Goal: Contribute content

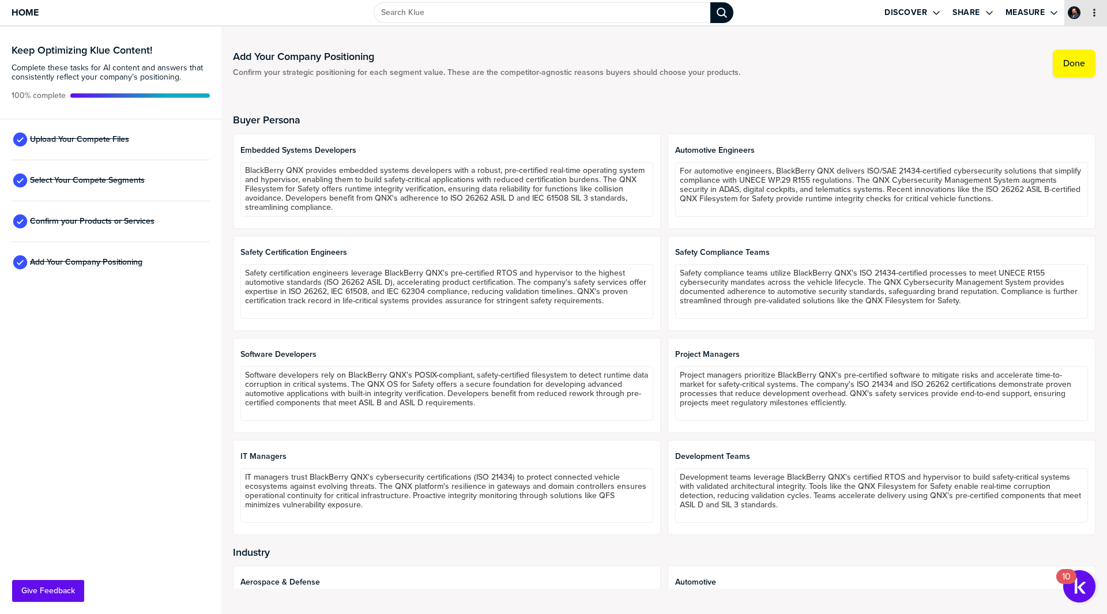
click at [1093, 14] on icon "primary" at bounding box center [1094, 12] width 9 height 9
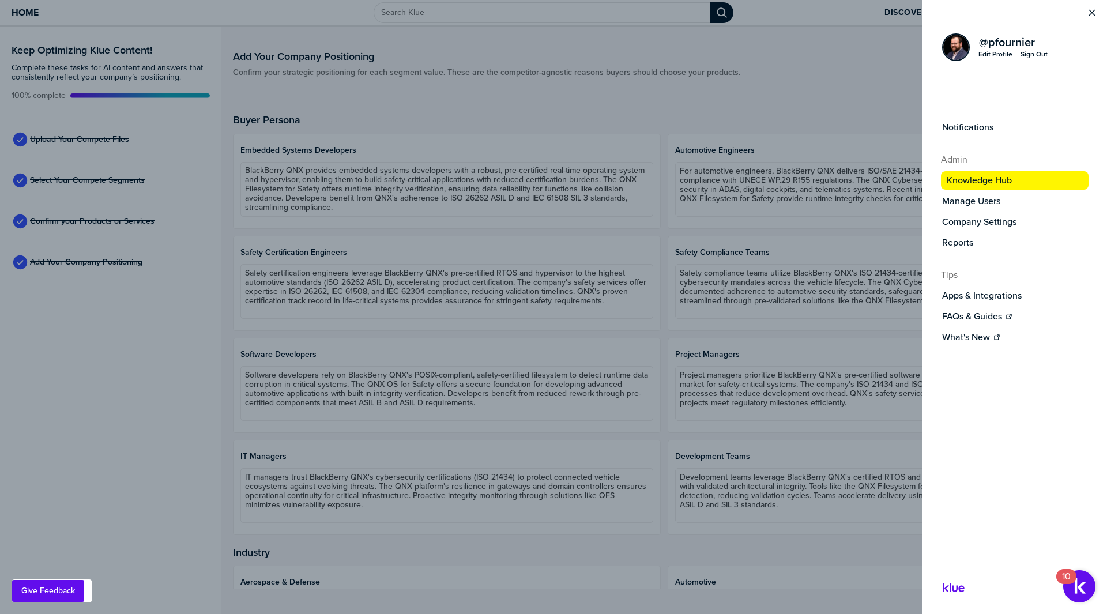
click at [963, 129] on label "Notifications" at bounding box center [967, 128] width 51 height 12
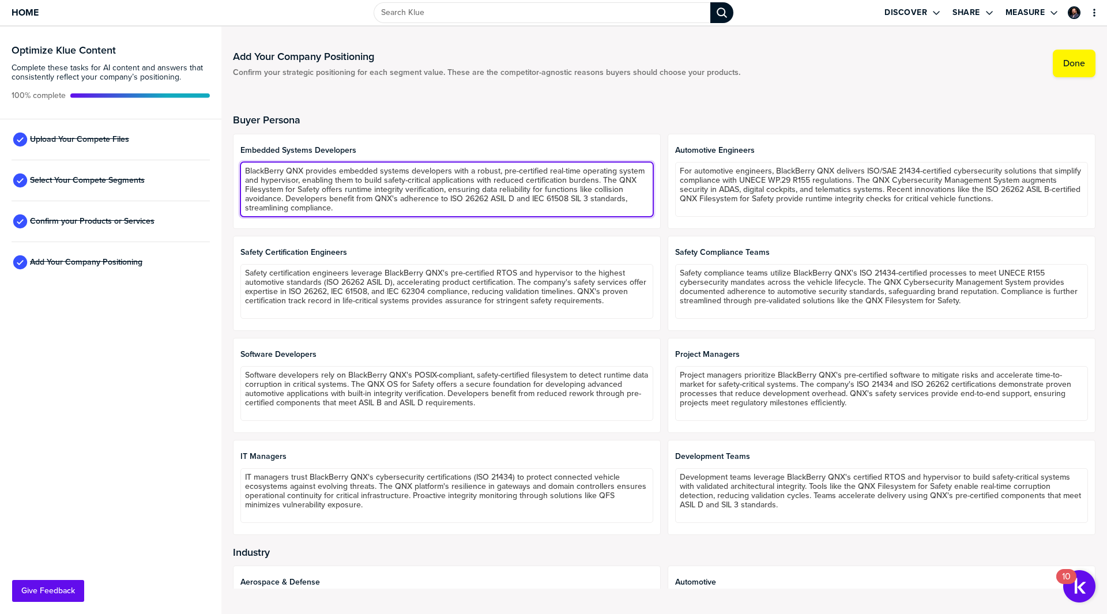
click at [564, 208] on textarea "BlackBerry QNX provides embedded systems developers with a robust, pre-certifie…" at bounding box center [446, 189] width 413 height 55
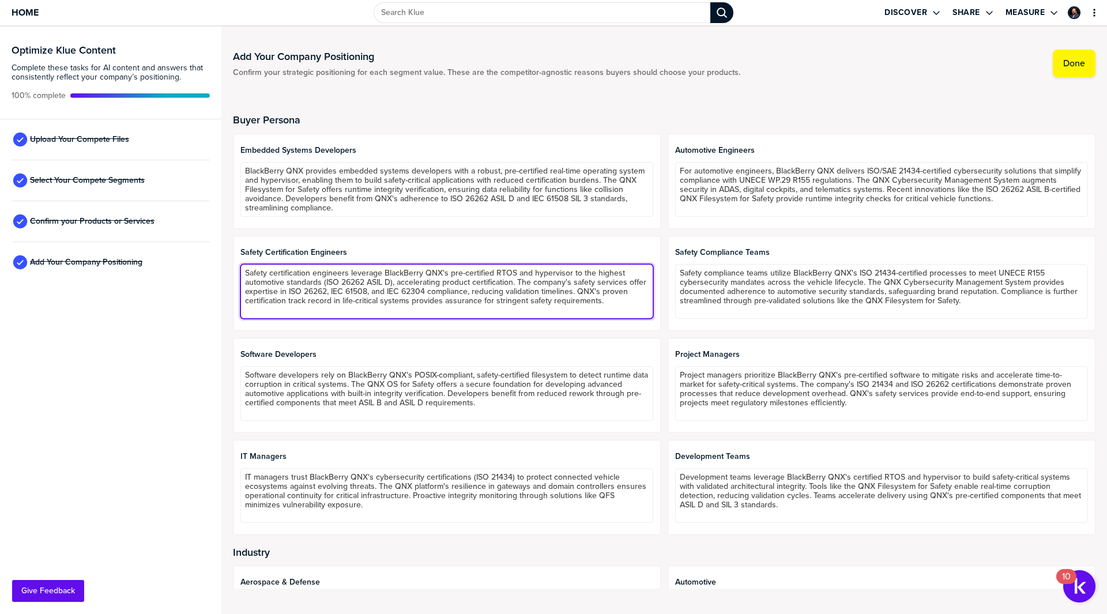
click at [505, 288] on textarea "Safety certification engineers leverage BlackBerry QNX's pre-certified RTOS and…" at bounding box center [446, 291] width 413 height 55
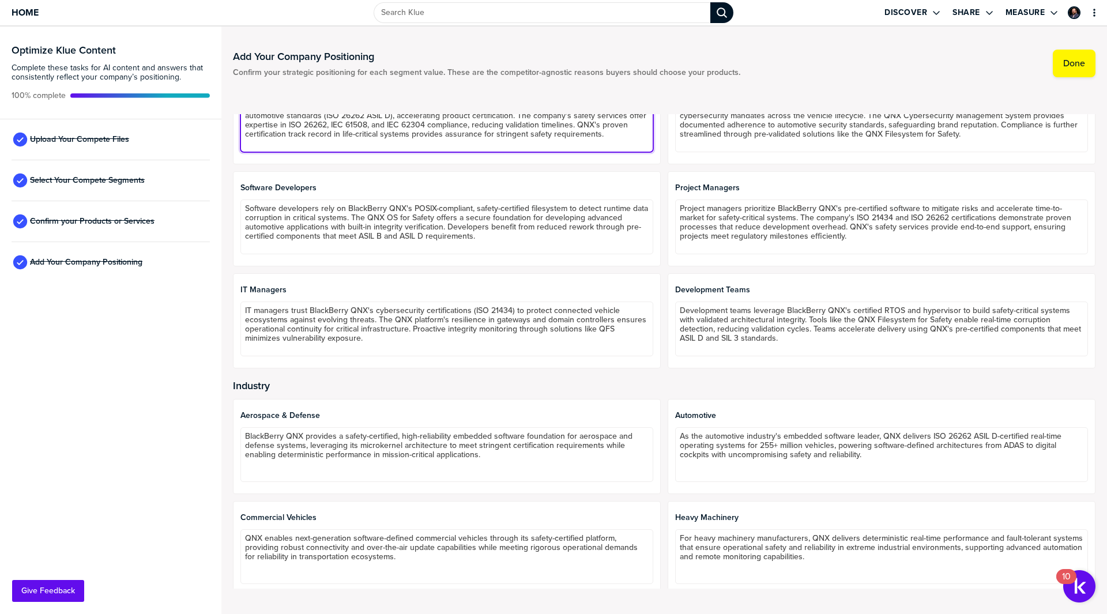
scroll to position [173, 0]
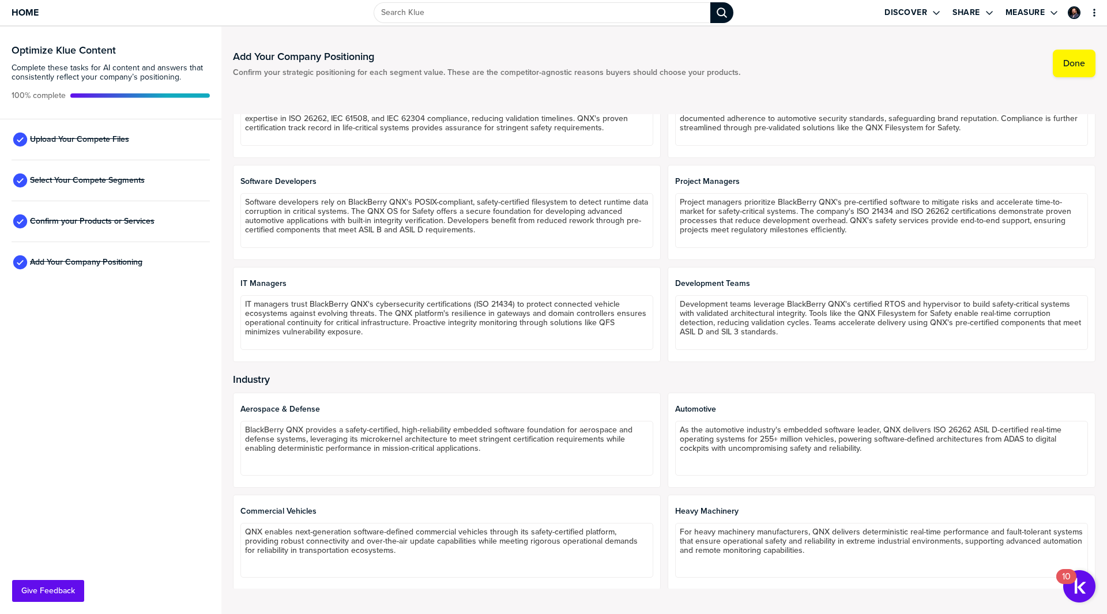
click at [286, 411] on span "Aerospace & Defense" at bounding box center [446, 409] width 413 height 9
click at [280, 409] on span "Aerospace & Defense" at bounding box center [446, 409] width 413 height 9
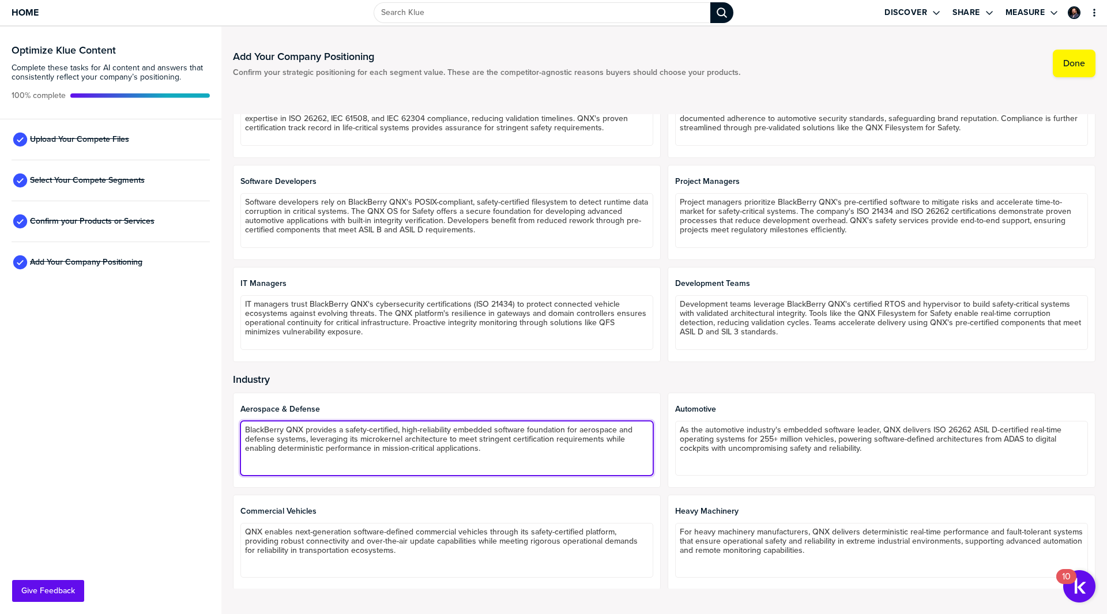
click at [366, 460] on textarea "BlackBerry QNX provides a safety-certified, high-reliability embedded software …" at bounding box center [446, 448] width 413 height 55
drag, startPoint x: 499, startPoint y: 449, endPoint x: 147, endPoint y: 420, distance: 353.0
click at [147, 420] on div "Optimize Klue Content Complete these tasks for AI content and answers that cons…" at bounding box center [553, 321] width 1107 height 588
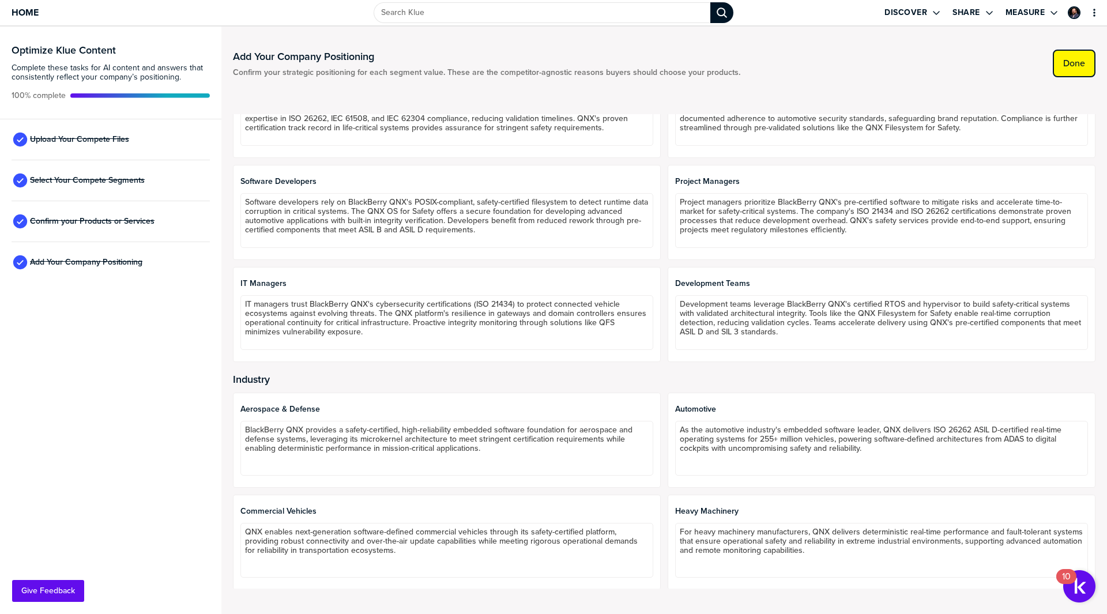
click at [1080, 59] on label "Done" at bounding box center [1074, 64] width 22 height 12
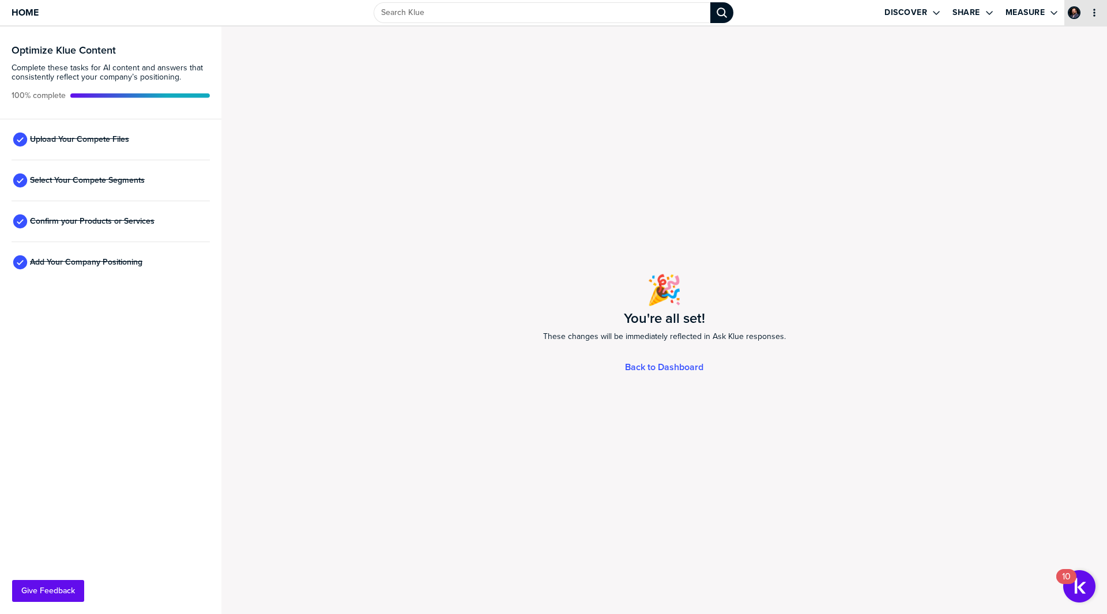
click at [1093, 10] on icon "primary" at bounding box center [1094, 12] width 9 height 9
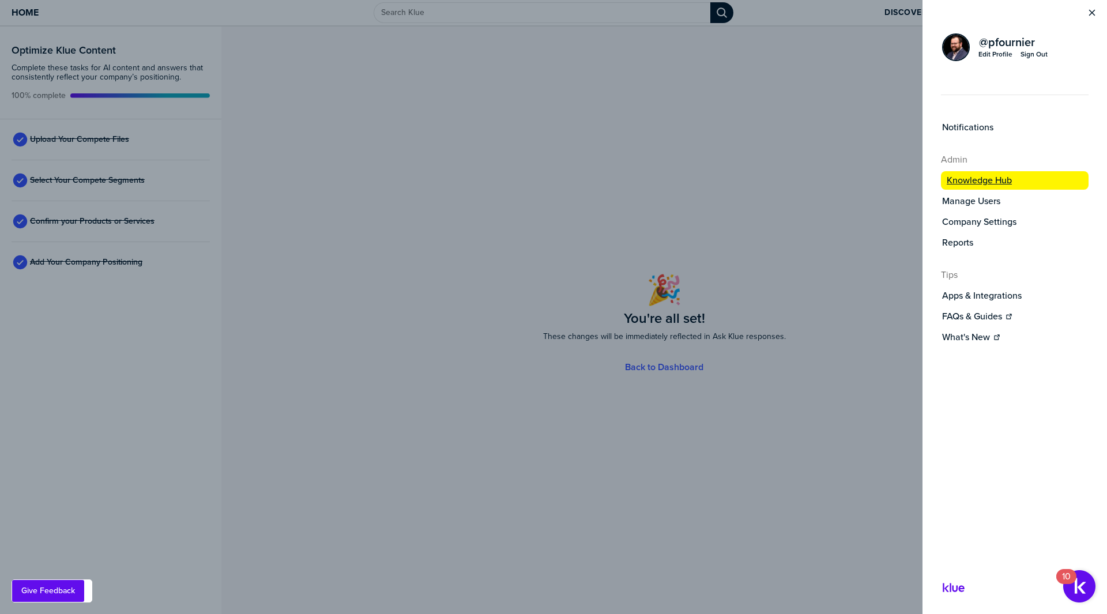
click at [988, 179] on label "Knowledge Hub" at bounding box center [979, 181] width 65 height 12
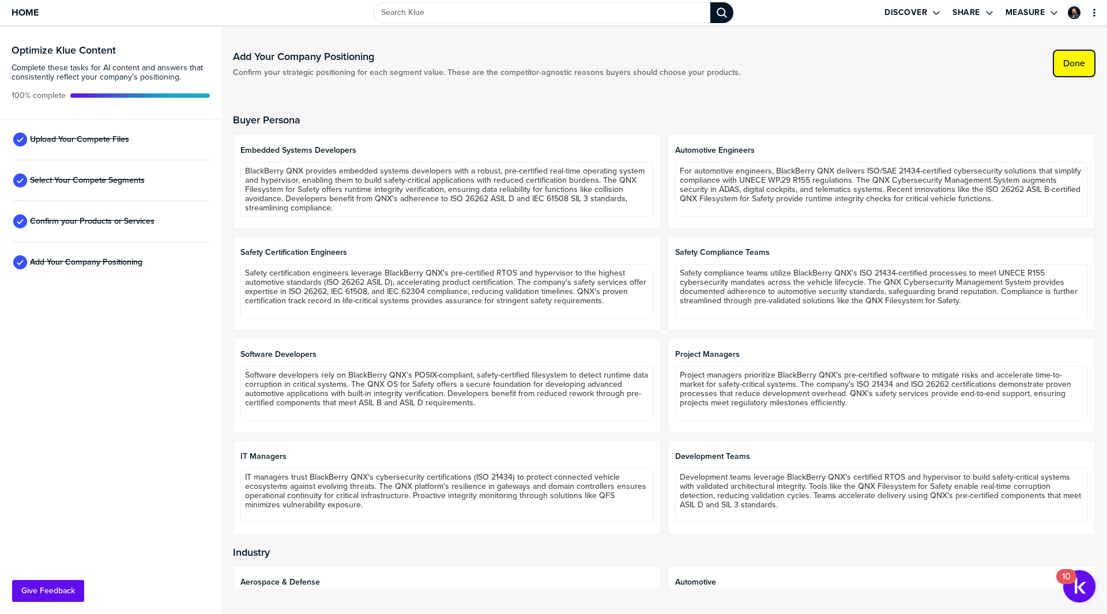
click at [1075, 70] on button "Done" at bounding box center [1074, 64] width 43 height 28
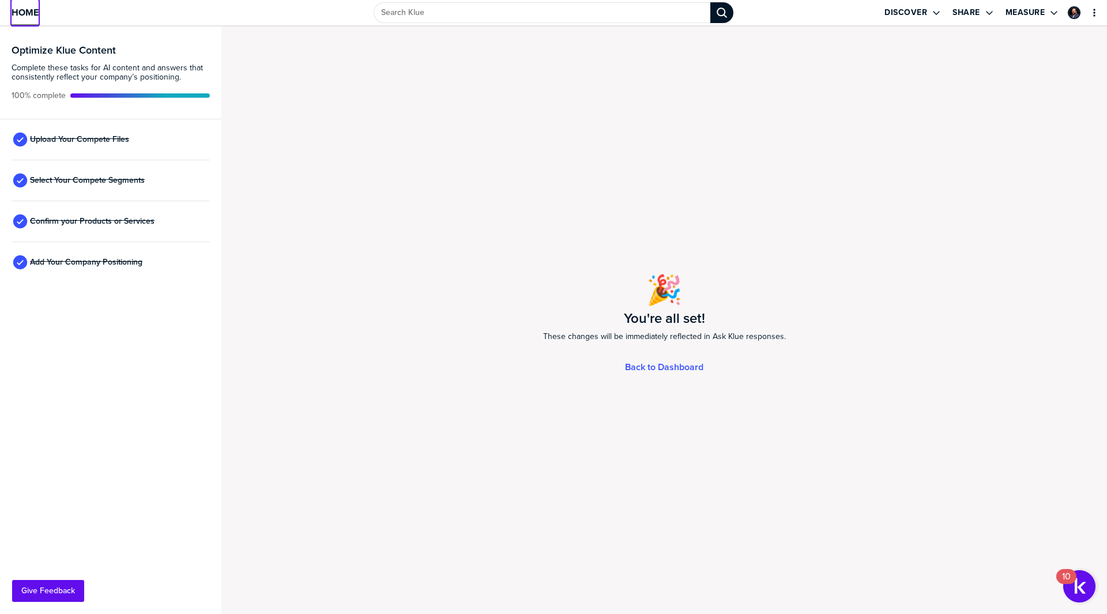
click at [24, 12] on span "Home" at bounding box center [25, 12] width 27 height 10
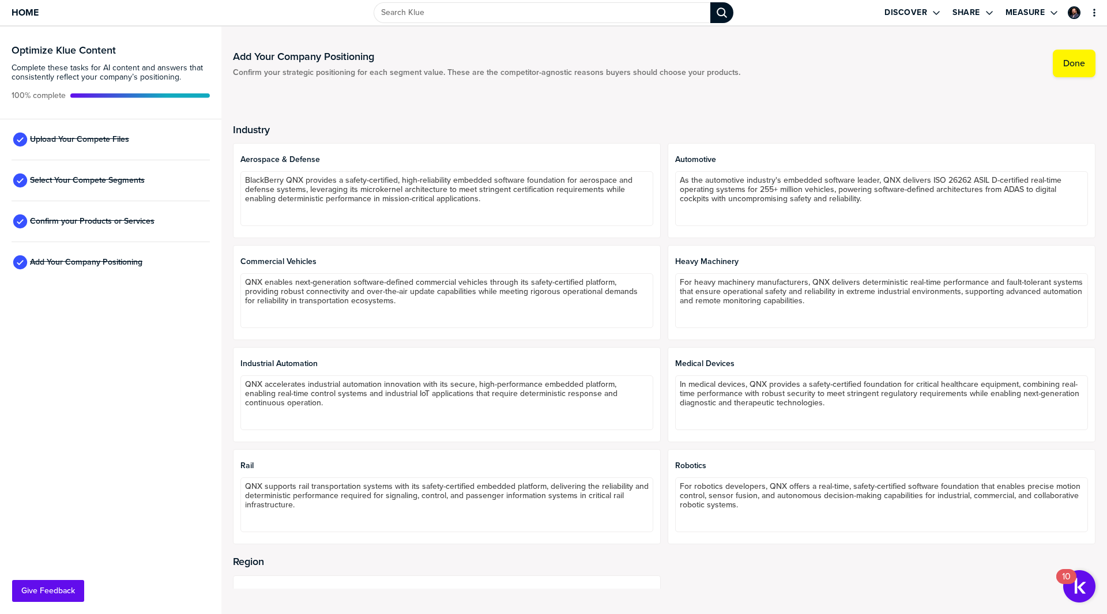
scroll to position [505, 0]
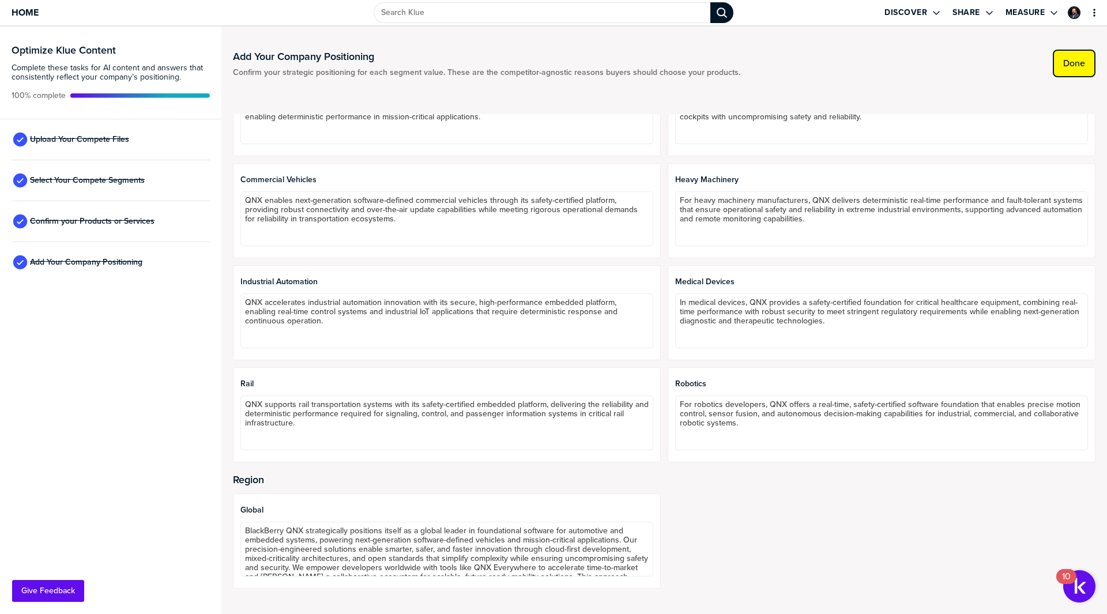
click at [1074, 68] on label "Done" at bounding box center [1074, 64] width 22 height 12
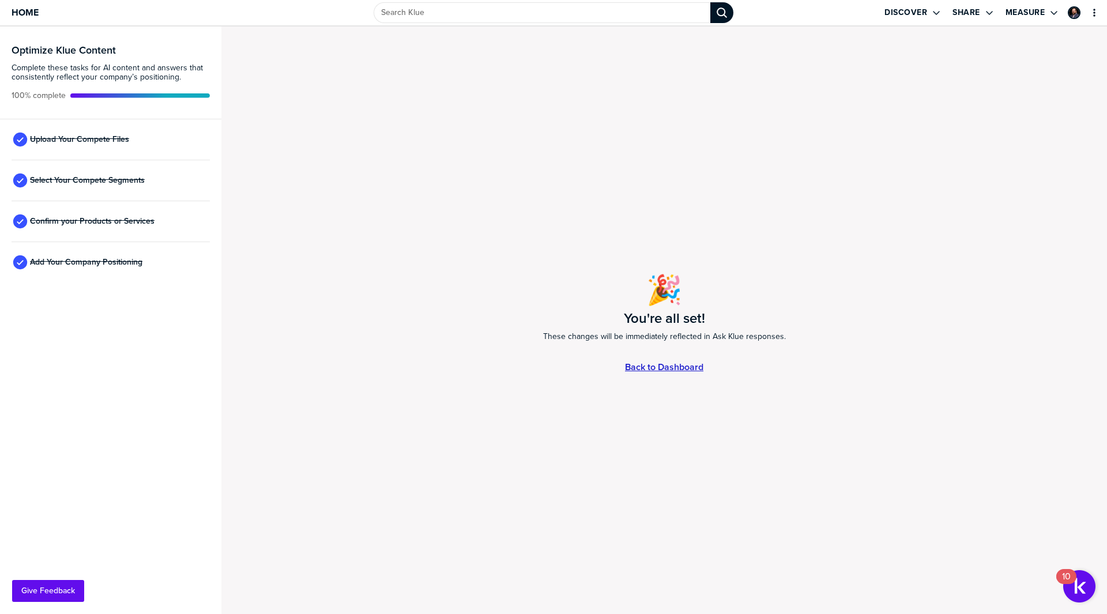
click at [646, 362] on link "Back to Dashboard" at bounding box center [664, 367] width 78 height 10
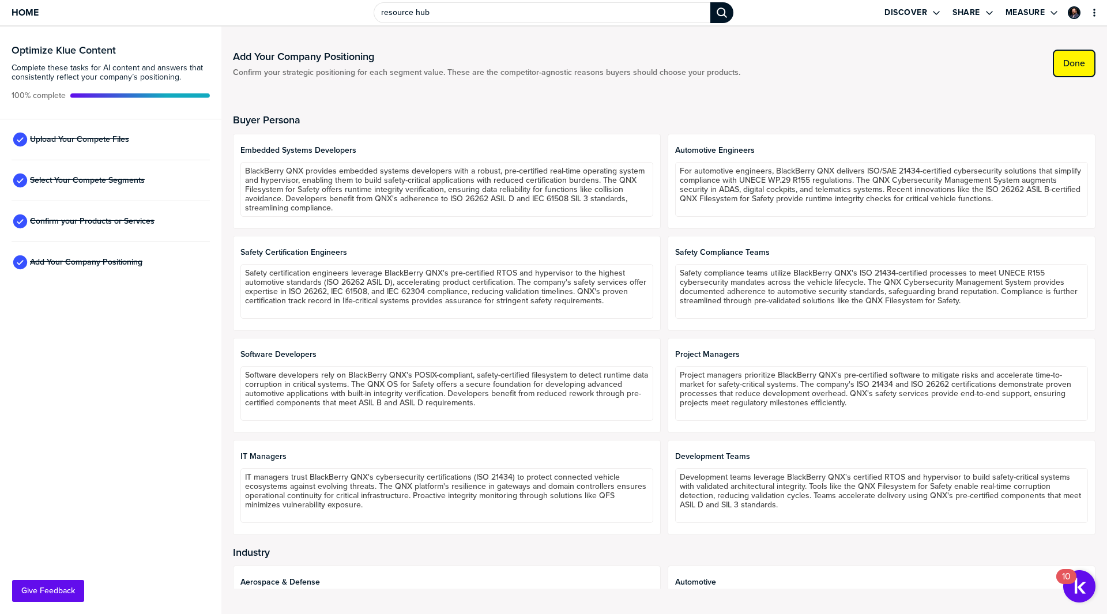
click at [1077, 67] on label "Done" at bounding box center [1074, 64] width 22 height 12
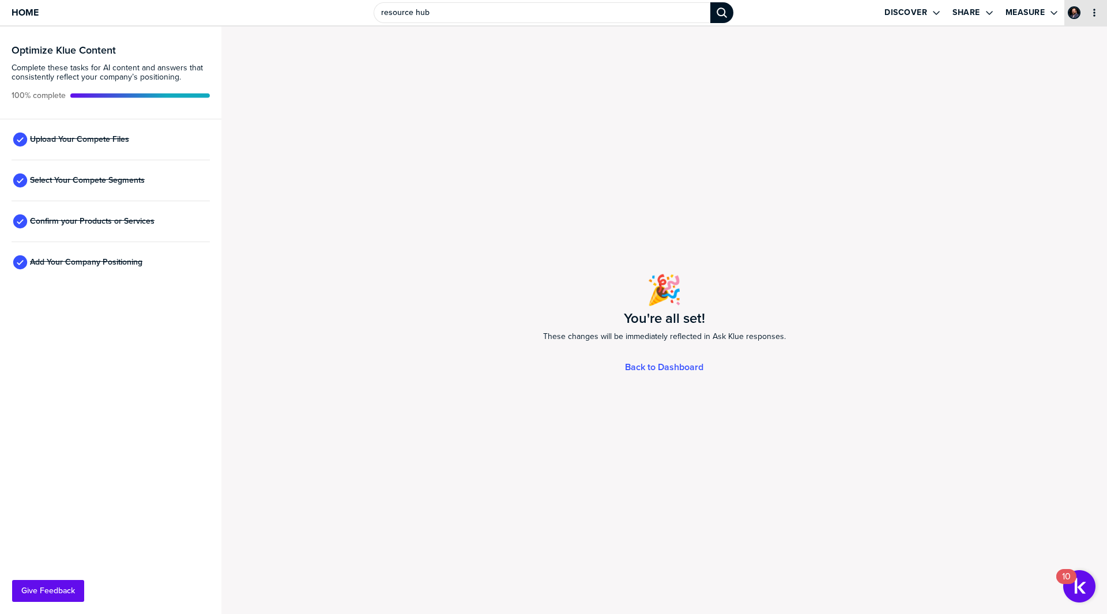
click at [1094, 14] on icon "primary" at bounding box center [1094, 12] width 9 height 9
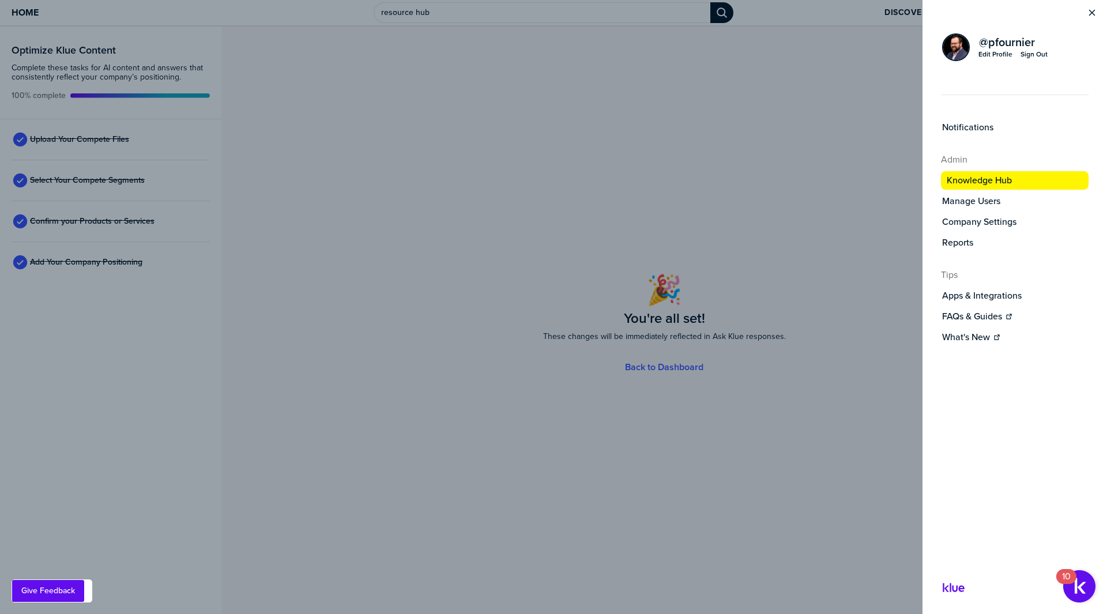
drag, startPoint x: 985, startPoint y: 180, endPoint x: 1038, endPoint y: 144, distance: 63.5
click at [1038, 144] on div "Notifications Admin Knowledge Hub Manage Users Company Settings Reports Tips Ap…" at bounding box center [1015, 233] width 185 height 224
click at [972, 197] on label "Manage Users" at bounding box center [971, 201] width 58 height 12
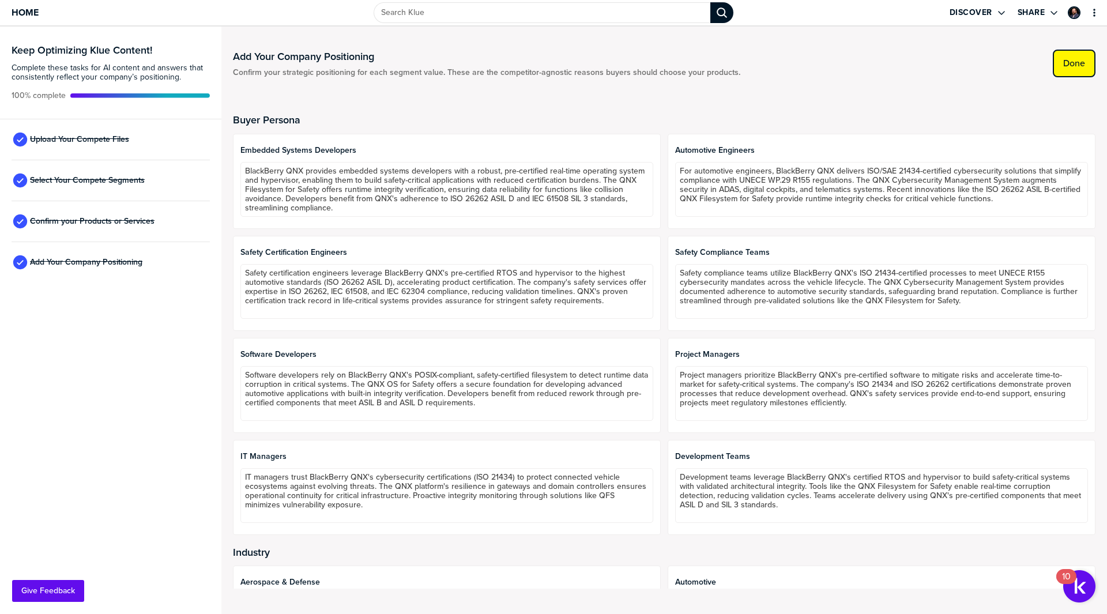
click at [1076, 62] on label "Done" at bounding box center [1074, 64] width 22 height 12
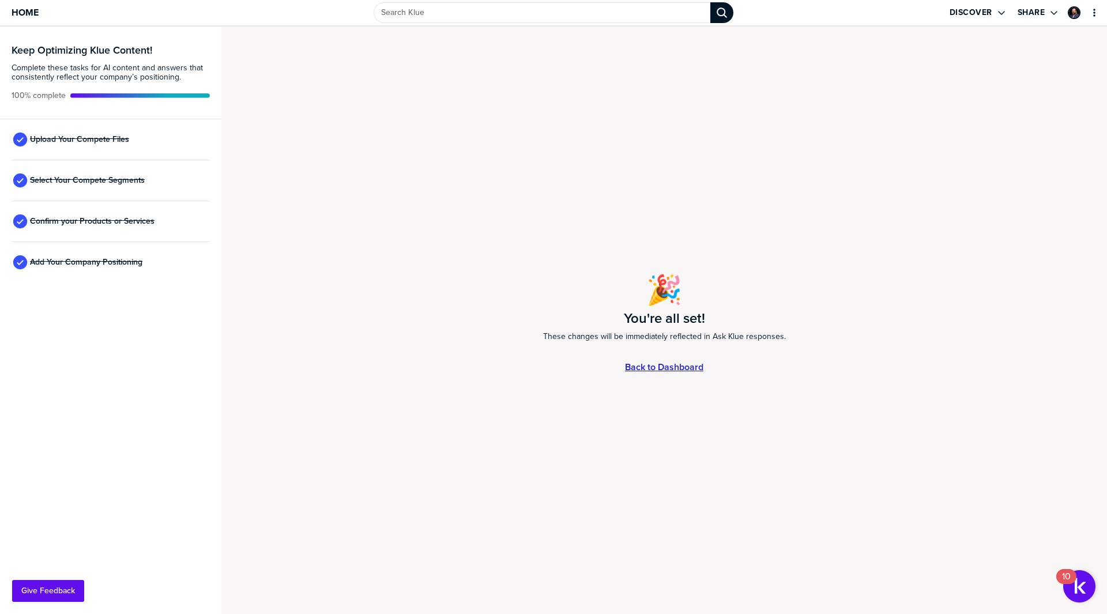
click at [682, 362] on link "Back to Dashboard" at bounding box center [664, 367] width 78 height 10
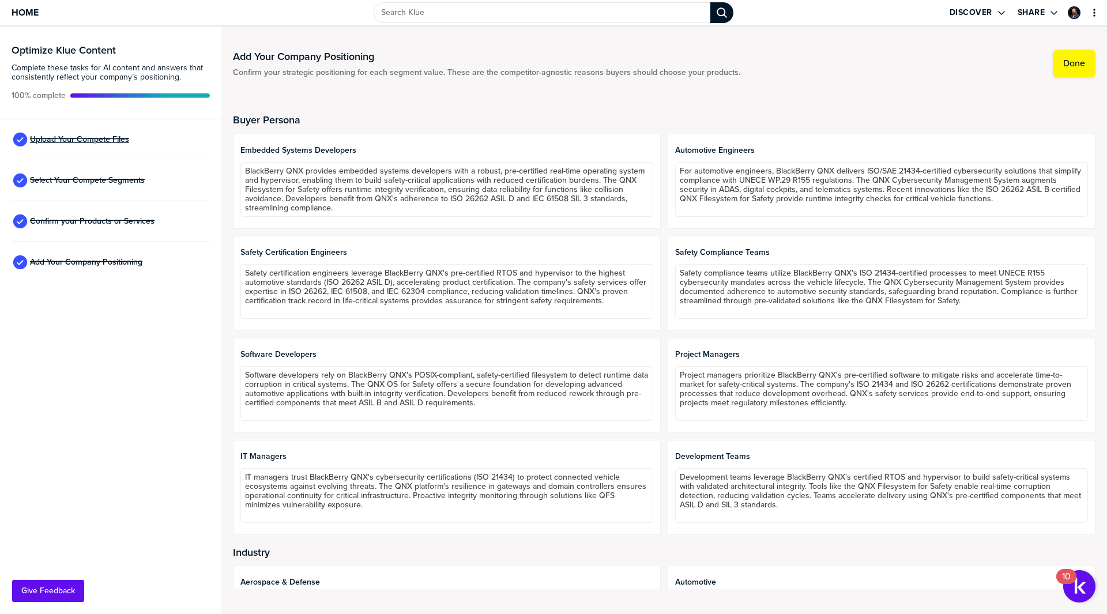
click at [93, 135] on span "Upload Your Compete Files" at bounding box center [79, 139] width 99 height 9
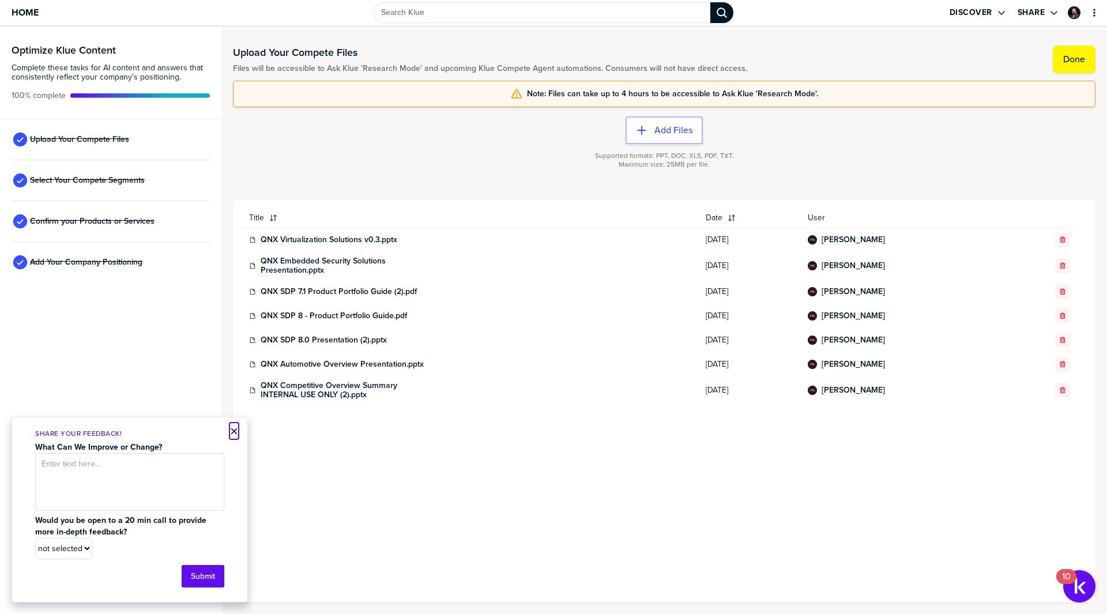
click at [233, 428] on button "×" at bounding box center [234, 431] width 8 height 14
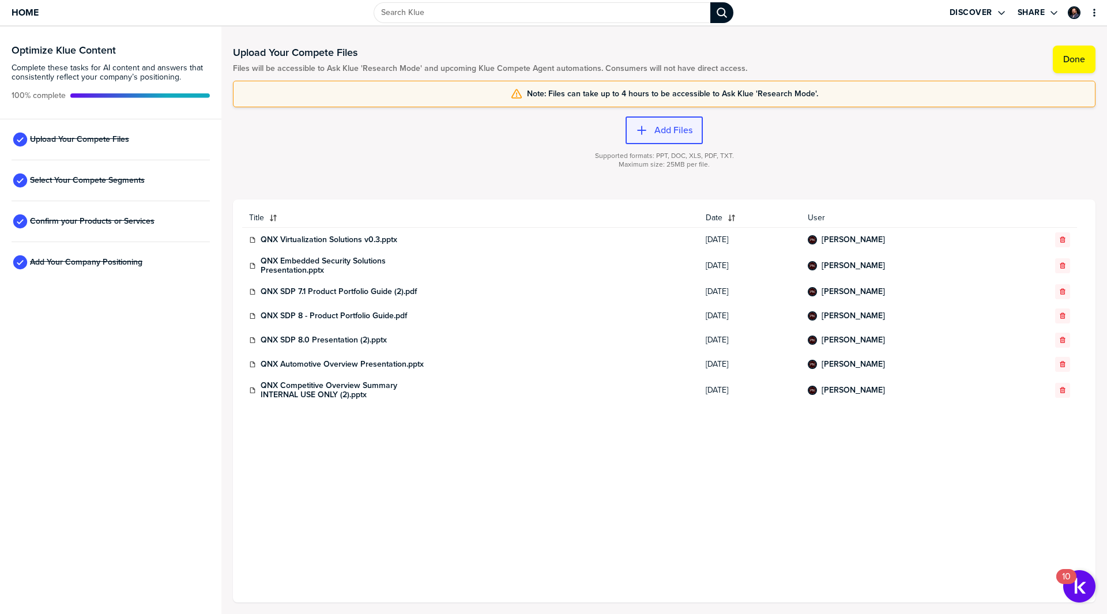
click at [657, 137] on button "Add Files" at bounding box center [664, 130] width 77 height 28
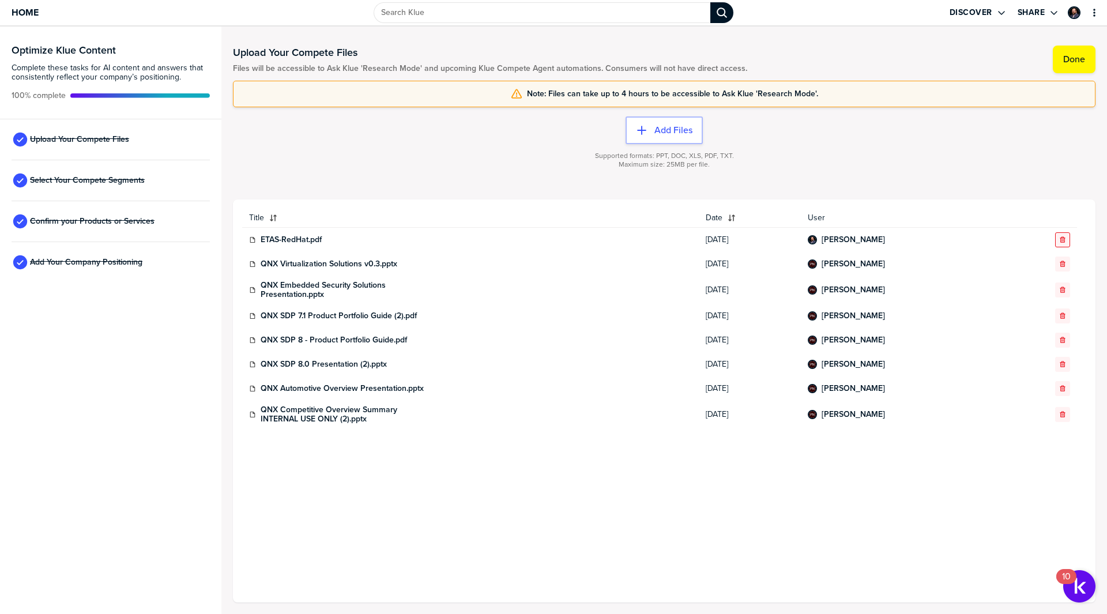
click at [1060, 239] on icon "button" at bounding box center [1062, 239] width 7 height 7
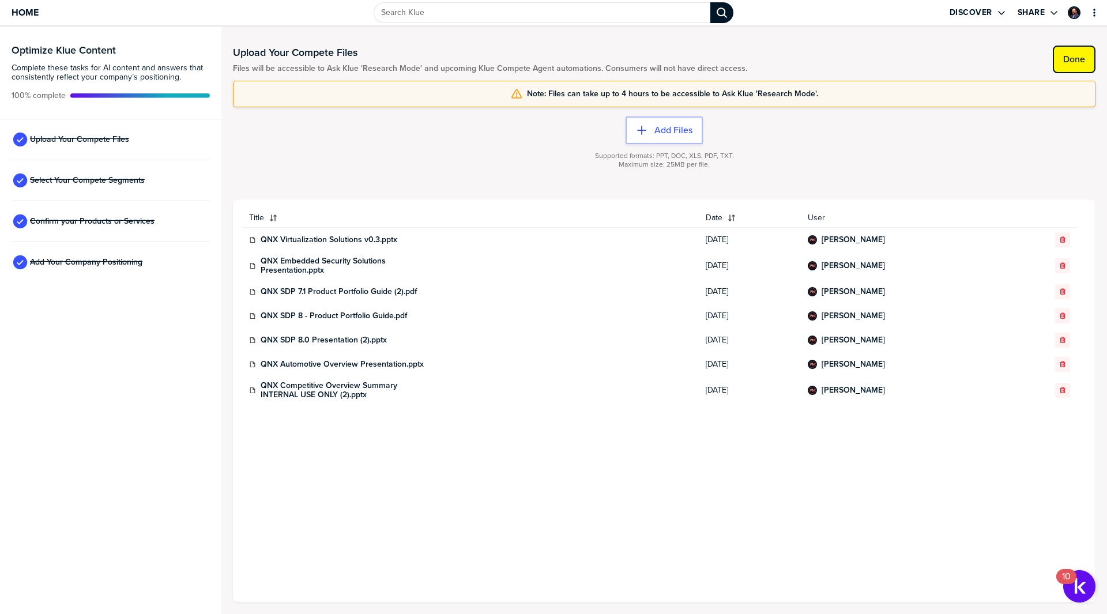
click at [1078, 56] on label "Done" at bounding box center [1074, 60] width 22 height 12
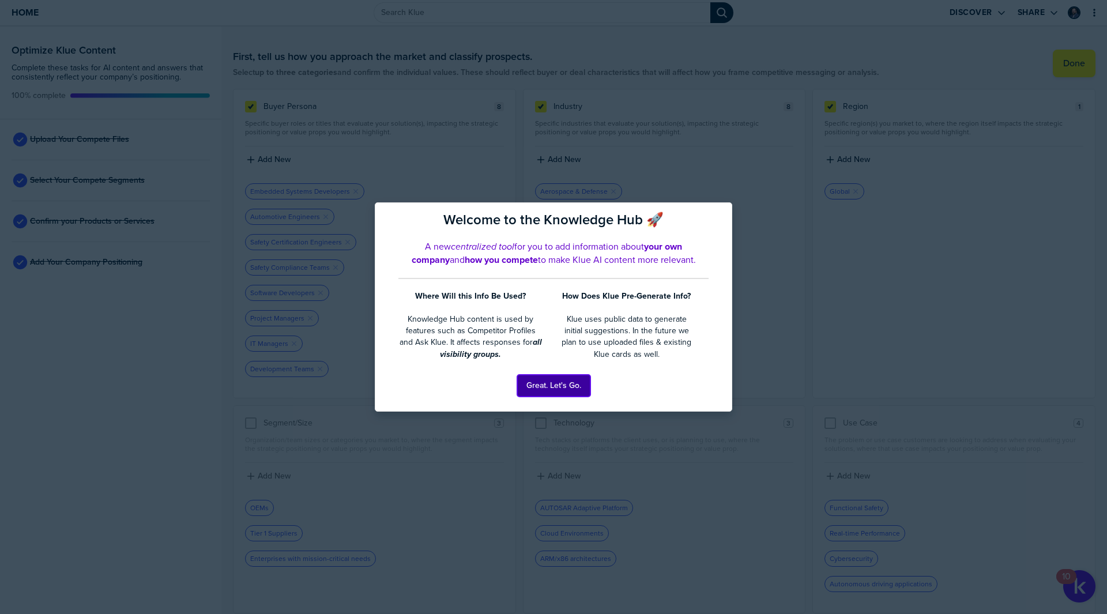
click at [569, 383] on button "Great. Let's Go." at bounding box center [553, 386] width 73 height 22
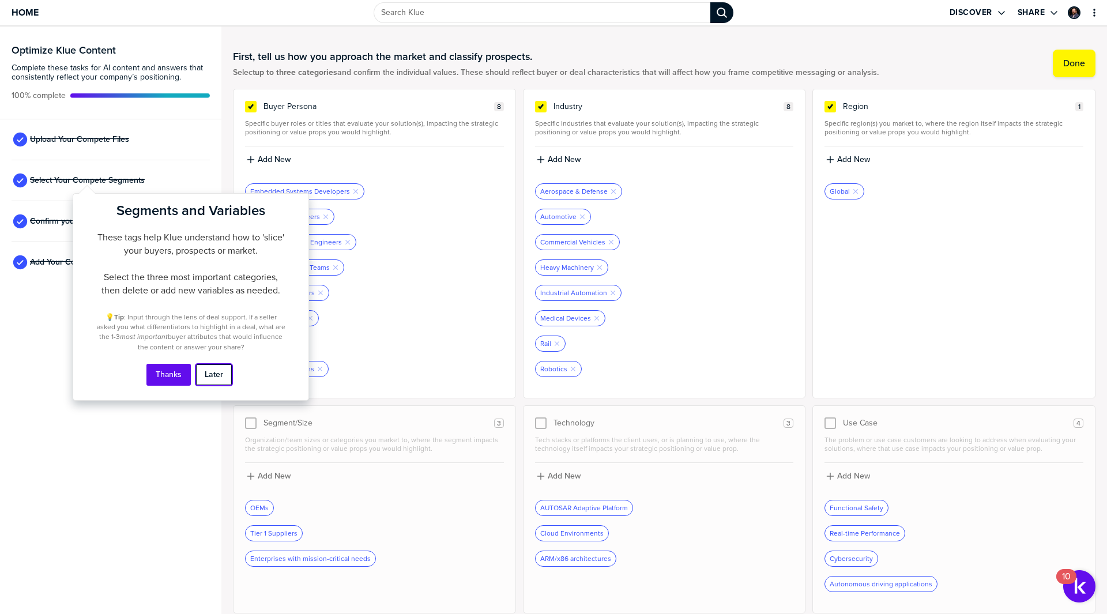
click at [209, 373] on button "Later" at bounding box center [213, 375] width 37 height 22
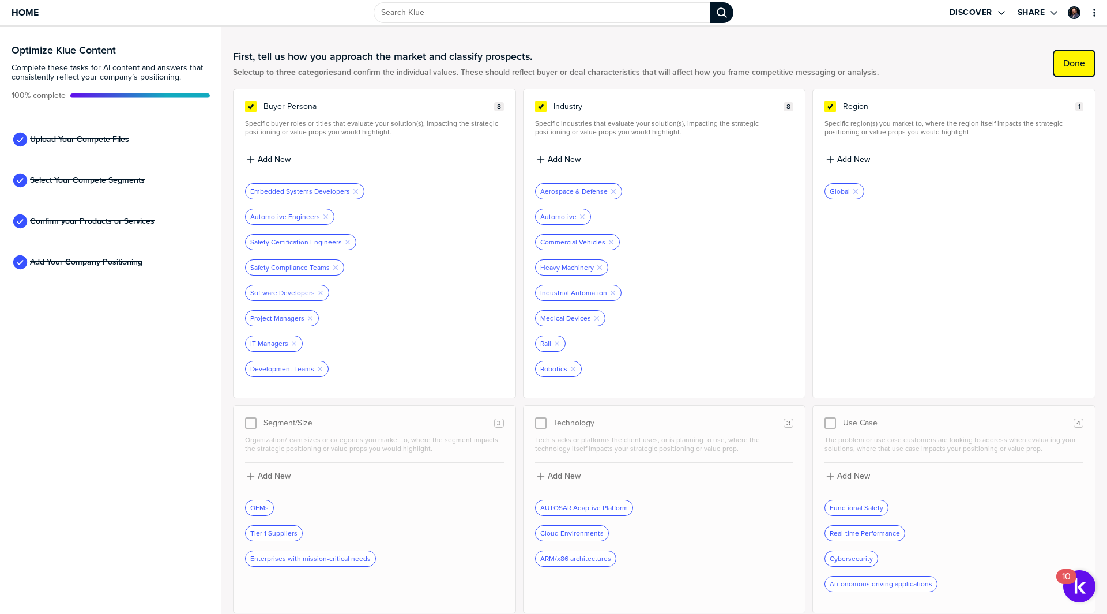
click at [1064, 59] on label "Done" at bounding box center [1074, 64] width 22 height 12
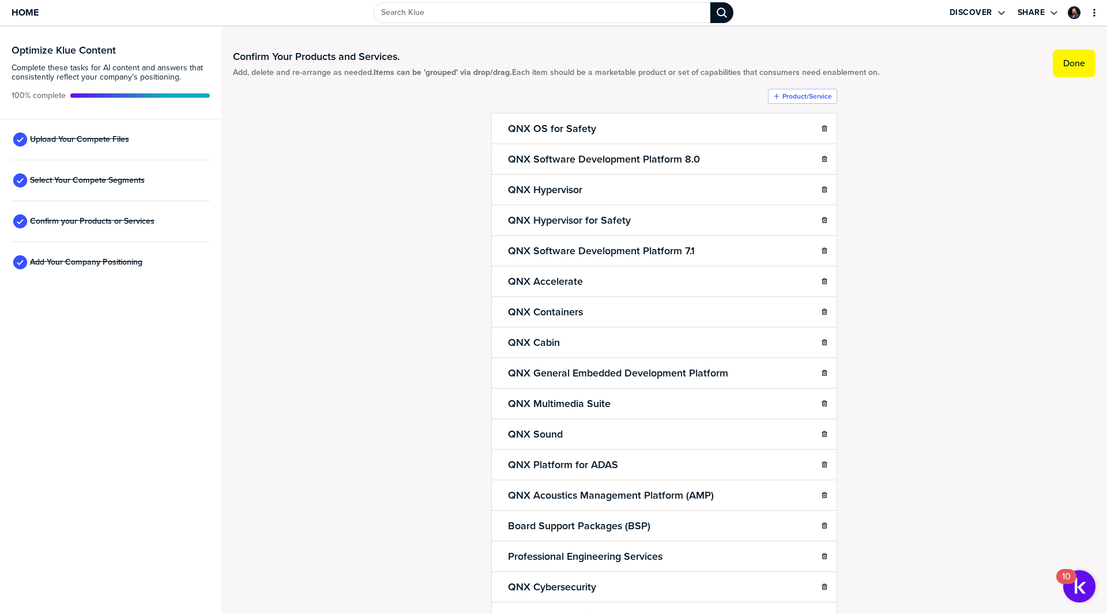
click at [1064, 59] on label "Done" at bounding box center [1074, 64] width 22 height 12
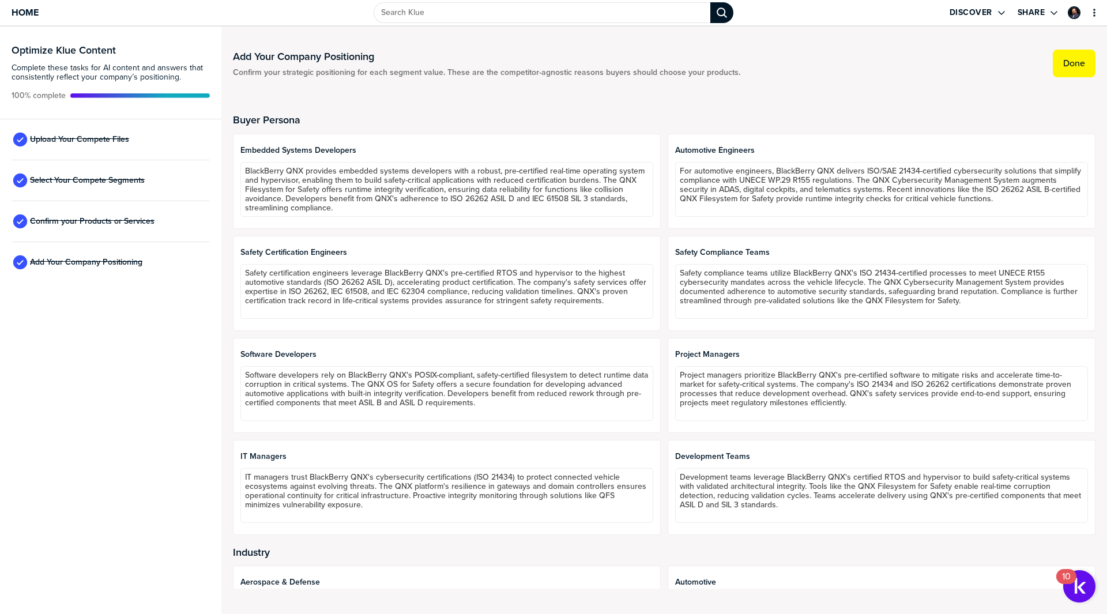
click at [1064, 59] on label "Done" at bounding box center [1074, 64] width 22 height 12
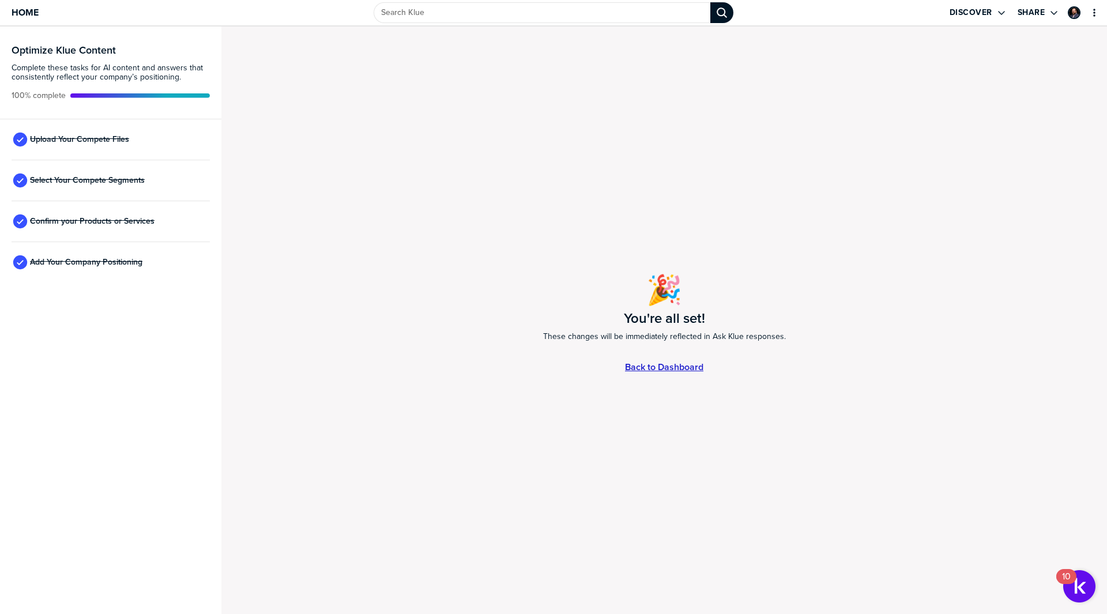
click at [672, 365] on link "Back to Dashboard" at bounding box center [664, 367] width 78 height 10
